Goal: Transaction & Acquisition: Purchase product/service

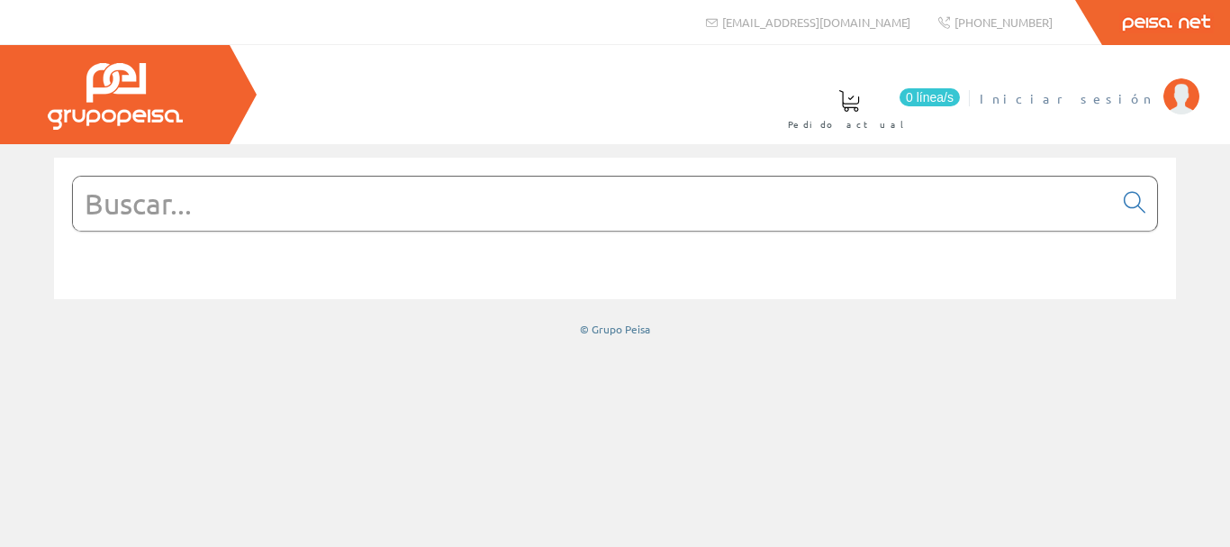
click at [1151, 102] on span "Iniciar sesión" at bounding box center [1067, 98] width 175 height 18
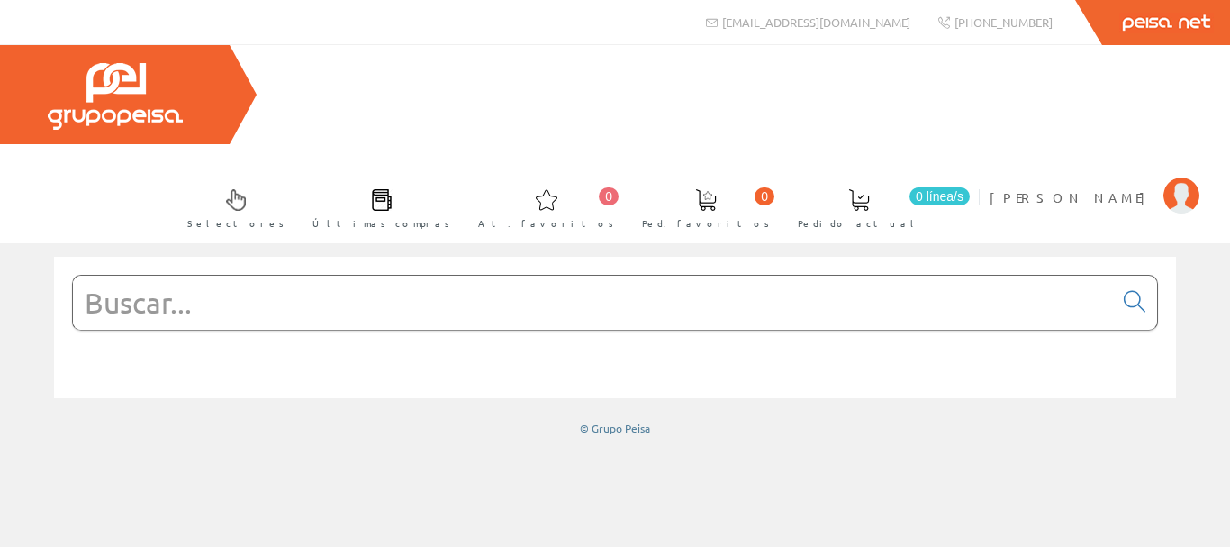
click at [511, 276] on input "text" at bounding box center [593, 303] width 1040 height 54
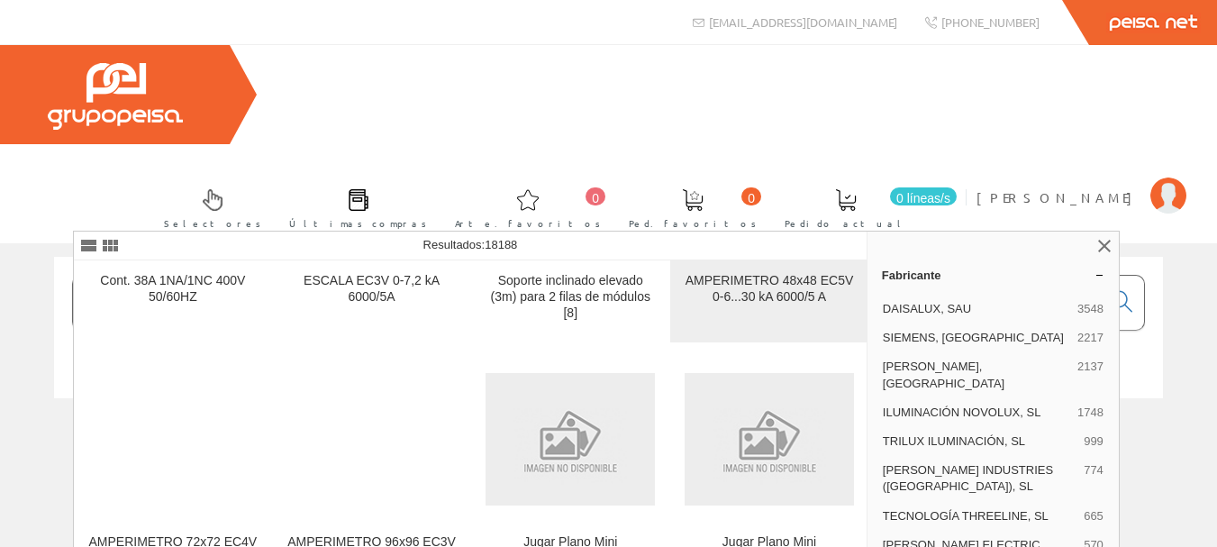
scroll to position [180, 0]
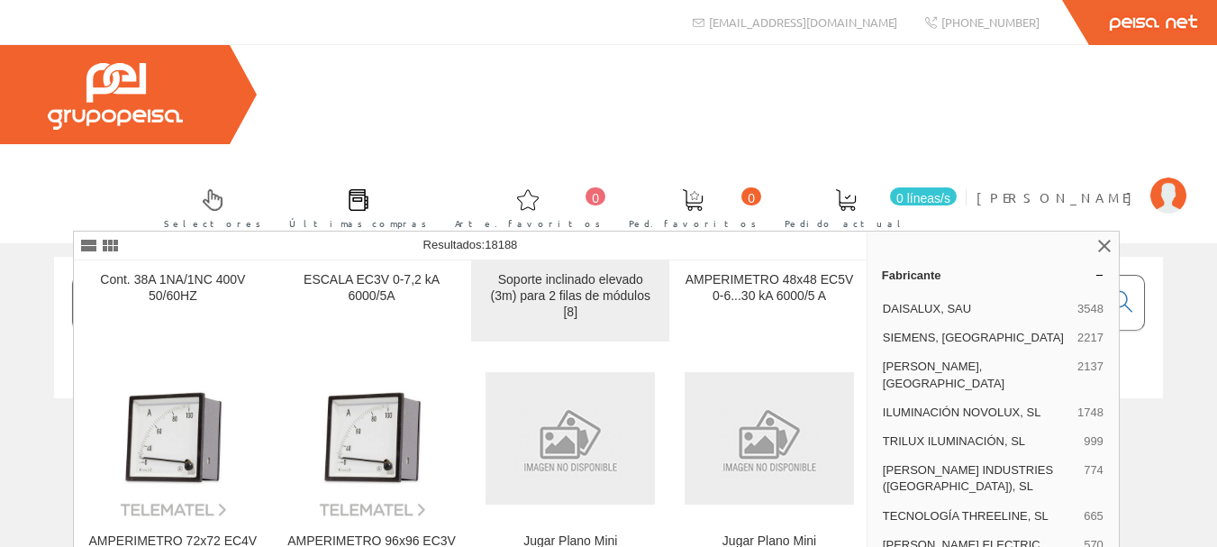
type input "38v"
click at [603, 300] on font "Soporte inclinado elevado (3m) para 2 filas de módulos [8]" at bounding box center [570, 295] width 159 height 47
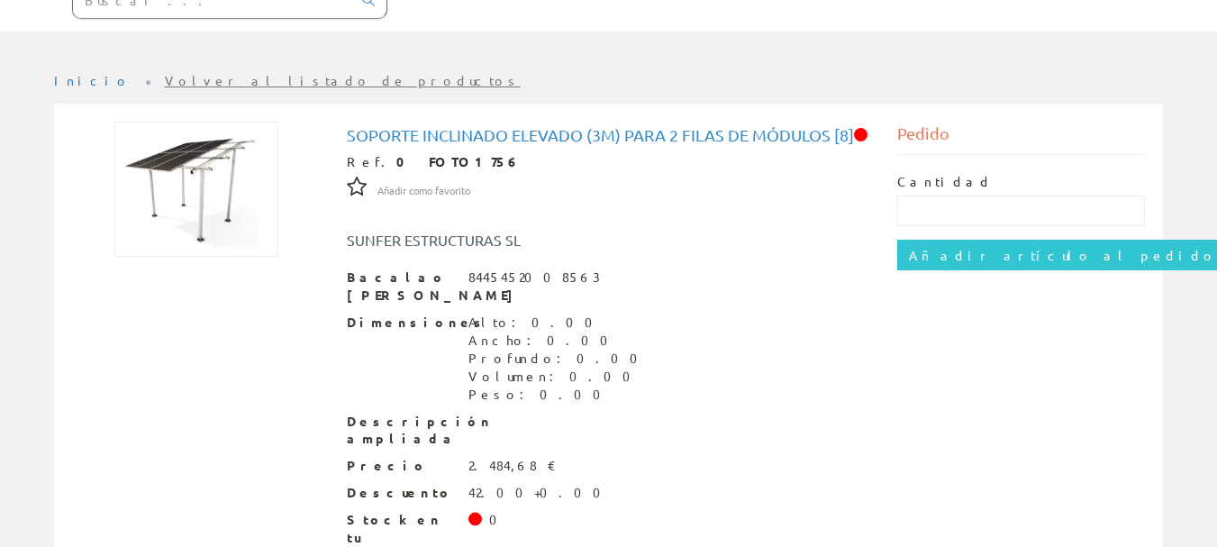
scroll to position [308, 0]
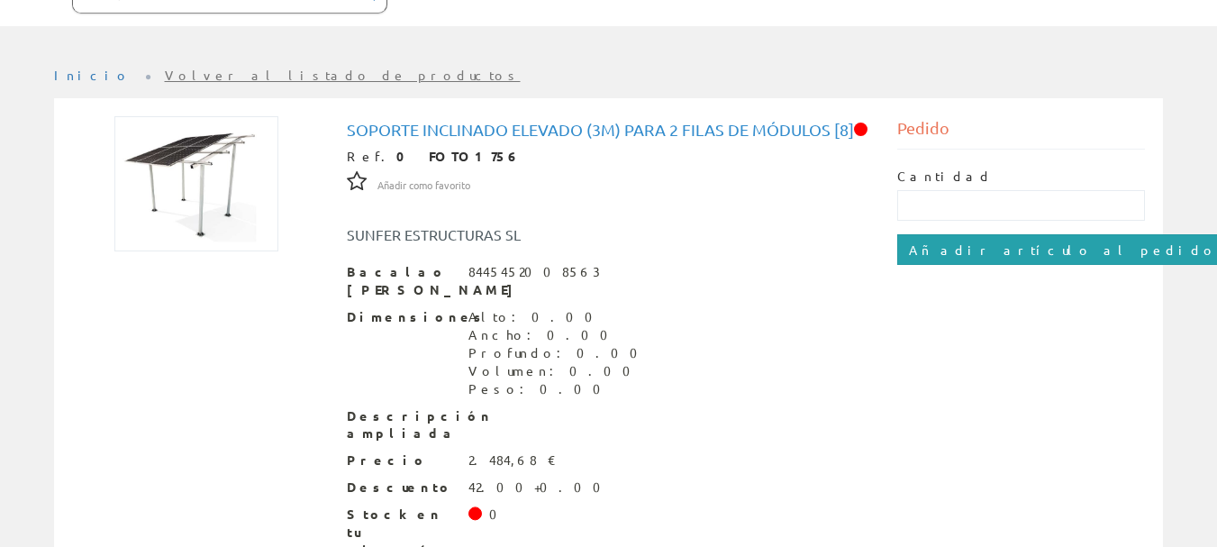
click at [1002, 234] on input "Añadir artículo al pedido" at bounding box center [1062, 249] width 331 height 31
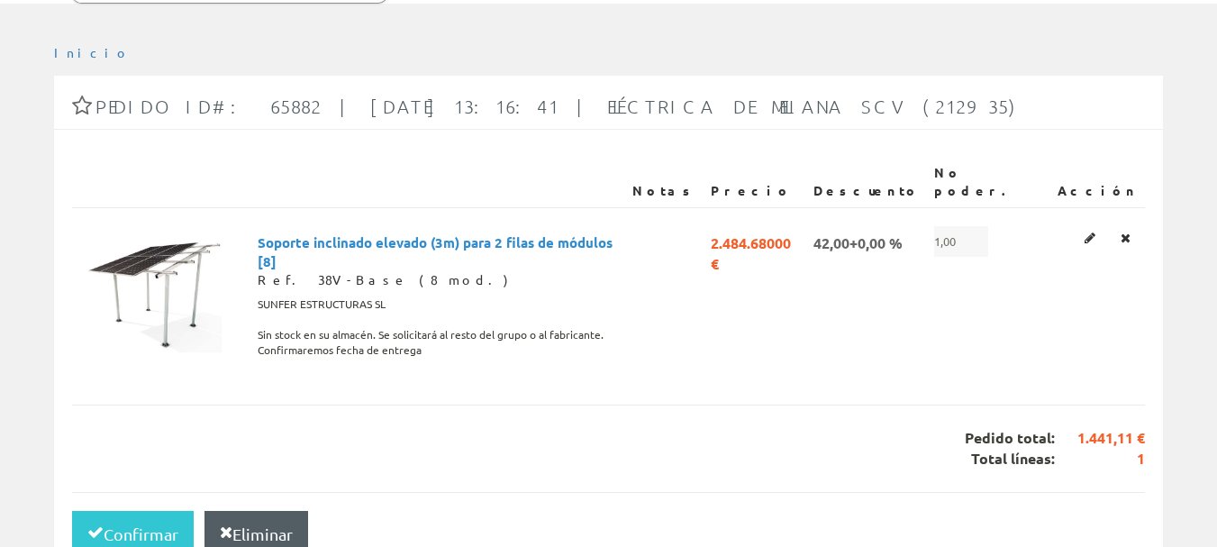
scroll to position [360, 0]
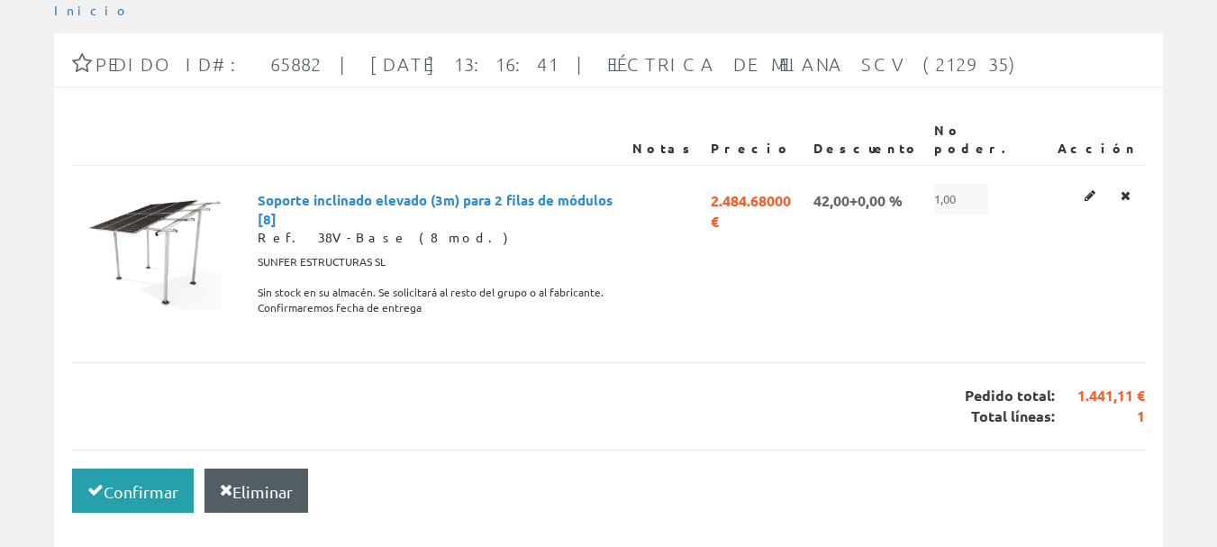
click at [135, 482] on font "Confirmar" at bounding box center [141, 491] width 75 height 19
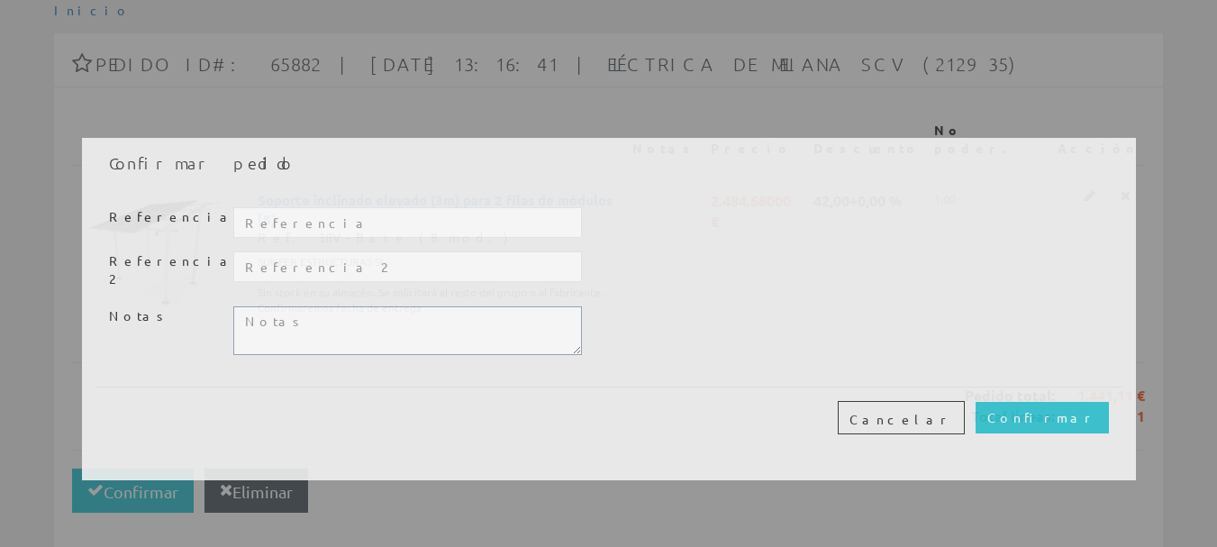
click at [490, 322] on textarea at bounding box center [407, 330] width 348 height 49
type textarea "Descargar en c/Cervantes 42 (necesario camión grúa)"
click at [353, 222] on input "text" at bounding box center [407, 222] width 348 height 31
type input "Cervantes 42"
click at [1069, 409] on input "Confirmar" at bounding box center [1041, 417] width 133 height 31
